Goal: Check status: Check status

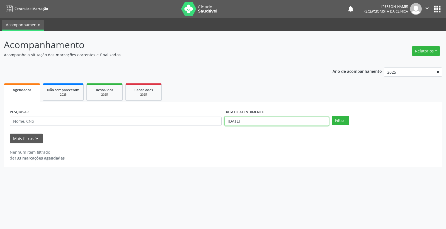
click at [296, 123] on input "[DATE]" at bounding box center [276, 121] width 105 height 9
click at [264, 191] on span "27" at bounding box center [265, 193] width 11 height 11
type input "[DATE]"
click at [264, 191] on span "27" at bounding box center [265, 193] width 11 height 11
click at [333, 118] on button "Filtrar" at bounding box center [341, 120] width 18 height 9
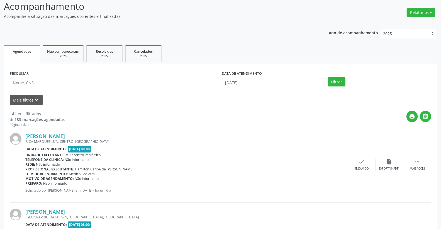
scroll to position [26, 0]
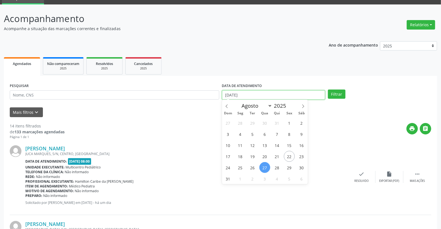
click at [268, 99] on body "Central de Marcação notifications [PERSON_NAME] Recepcionista da clínica  Conf…" at bounding box center [220, 88] width 441 height 229
click at [250, 169] on span "26" at bounding box center [252, 167] width 11 height 11
type input "[DATE]"
click at [250, 169] on span "26" at bounding box center [252, 167] width 11 height 11
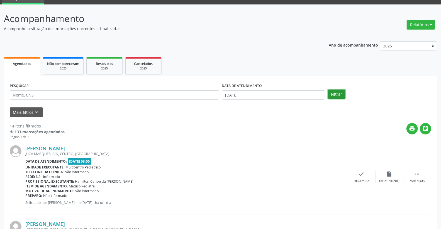
click at [338, 94] on button "Filtrar" at bounding box center [337, 94] width 18 height 9
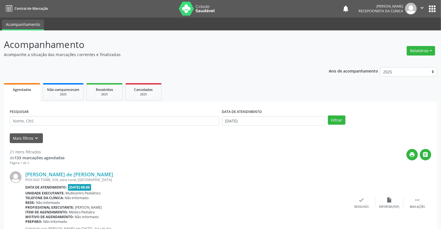
scroll to position [0, 0]
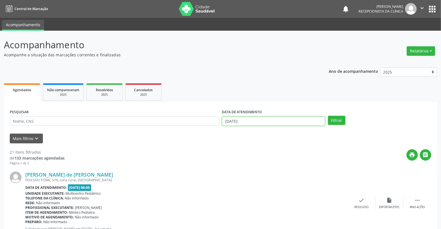
click at [282, 124] on body "Central de Marcação notifications [PERSON_NAME] Recepcionista da clínica  Conf…" at bounding box center [220, 114] width 441 height 229
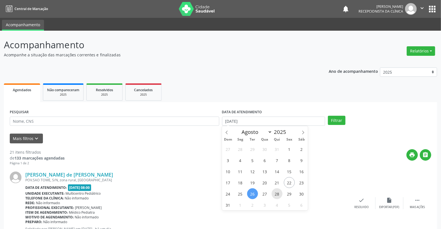
click at [278, 190] on span "28" at bounding box center [277, 193] width 11 height 11
type input "[DATE]"
click at [278, 190] on span "28" at bounding box center [277, 193] width 11 height 11
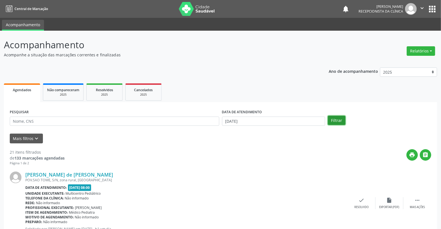
click at [332, 116] on button "Filtrar" at bounding box center [337, 120] width 18 height 9
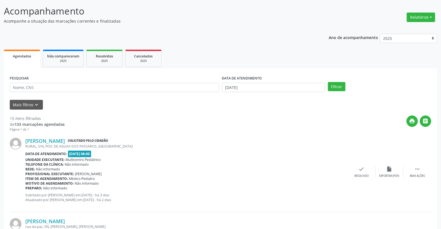
scroll to position [31, 0]
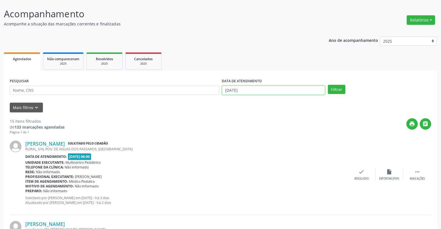
click at [267, 87] on input "[DATE]" at bounding box center [273, 90] width 103 height 9
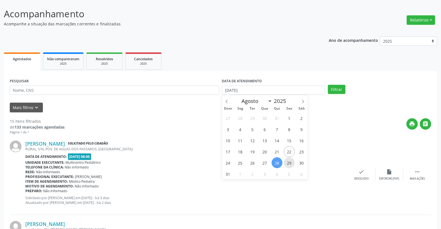
click at [292, 163] on span "29" at bounding box center [289, 162] width 11 height 11
type input "[DATE]"
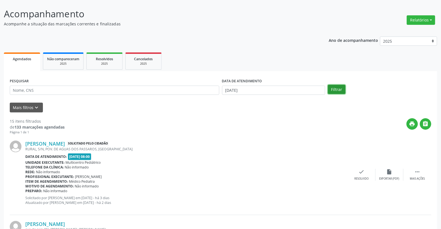
click at [335, 88] on button "Filtrar" at bounding box center [337, 89] width 18 height 9
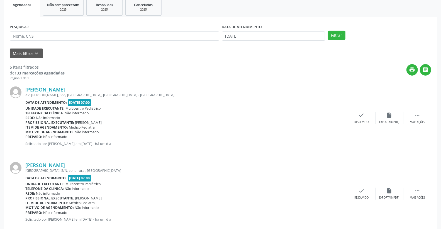
scroll to position [76, 0]
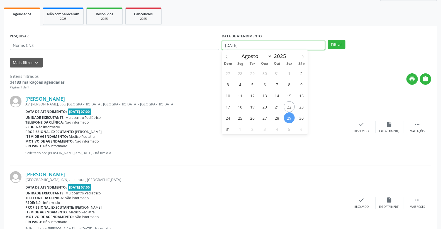
click at [277, 41] on input "[DATE]" at bounding box center [273, 45] width 103 height 9
click at [277, 119] on span "28" at bounding box center [277, 117] width 11 height 11
type input "[DATE]"
click at [277, 119] on span "28" at bounding box center [277, 117] width 11 height 11
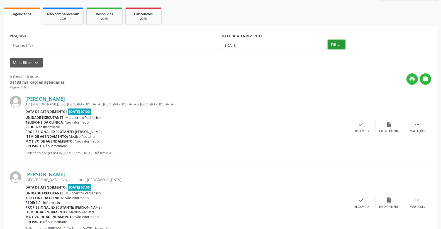
click at [338, 40] on button "Filtrar" at bounding box center [337, 44] width 18 height 9
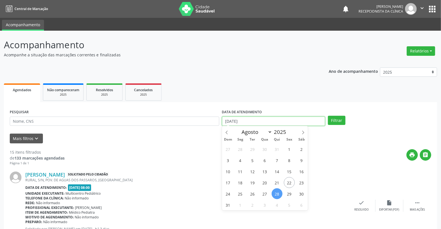
click at [269, 122] on input "[DATE]" at bounding box center [273, 121] width 103 height 9
click at [252, 194] on span "26" at bounding box center [252, 193] width 11 height 11
type input "[DATE]"
click at [252, 194] on span "26" at bounding box center [252, 193] width 11 height 11
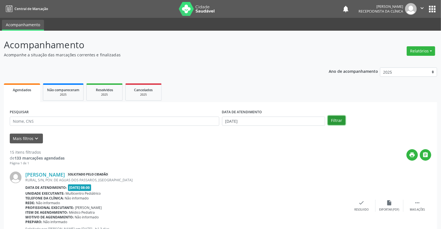
click at [335, 120] on button "Filtrar" at bounding box center [337, 120] width 18 height 9
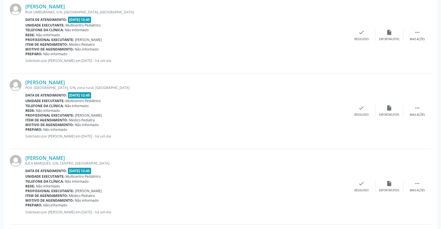
scroll to position [774, 0]
